Goal: Check status: Check status

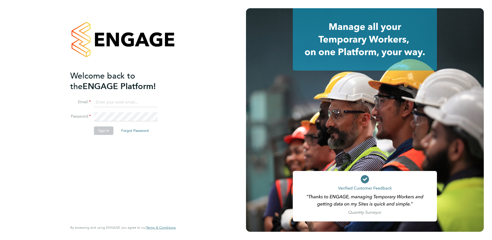
type input "[EMAIL_ADDRESS][PERSON_NAME][DOMAIN_NAME]"
click at [102, 131] on button "Sign In" at bounding box center [104, 130] width 20 height 8
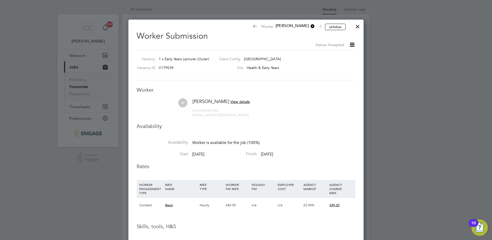
click at [353, 43] on icon at bounding box center [352, 44] width 6 height 6
click at [357, 25] on div at bounding box center [357, 25] width 9 height 9
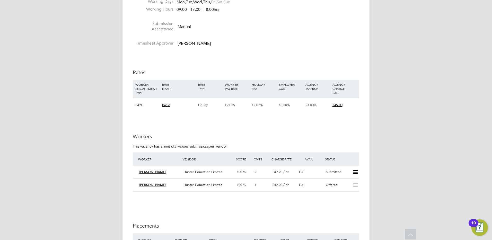
scroll to position [797, 0]
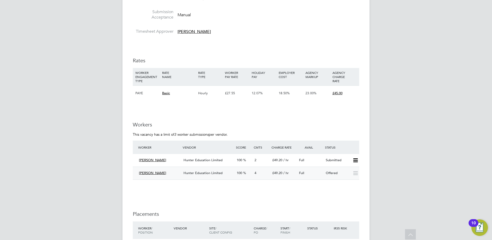
click at [213, 172] on span "Hunter Education Limited" at bounding box center [202, 172] width 39 height 4
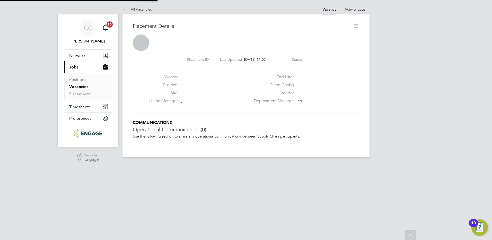
scroll to position [3, 3]
